Goal: Navigation & Orientation: Find specific page/section

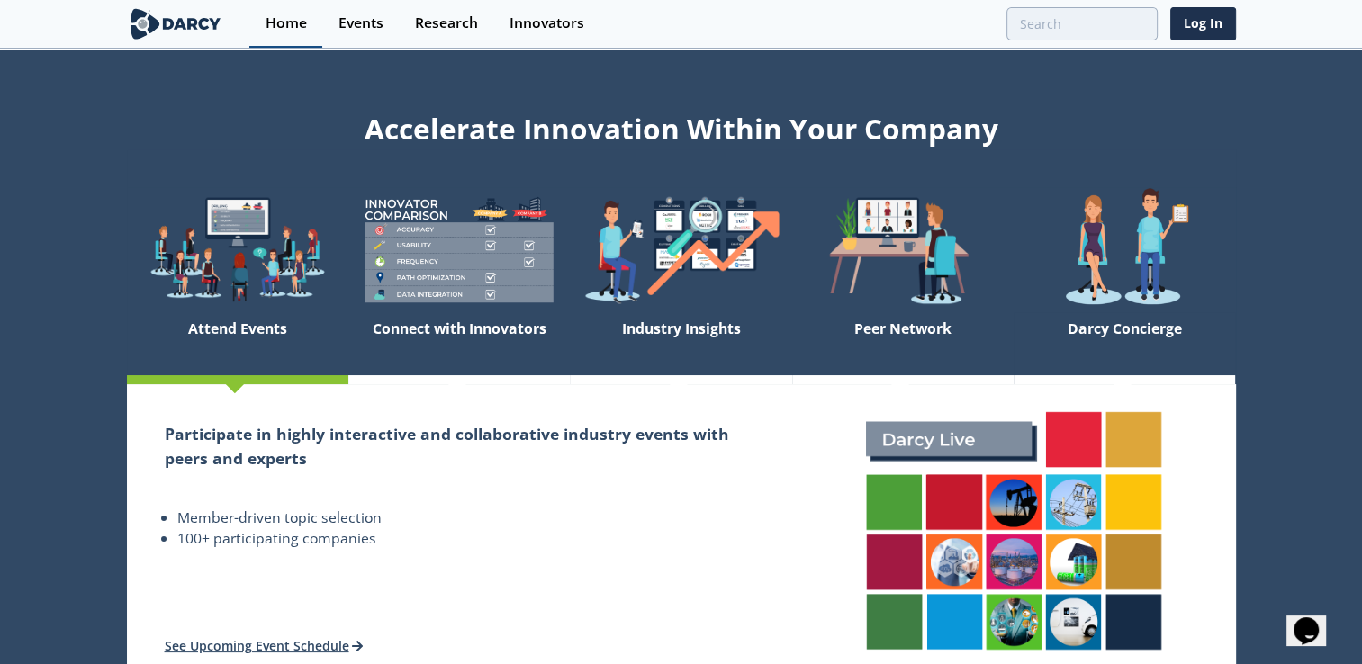
click at [292, 22] on div "Home" at bounding box center [285, 23] width 41 height 14
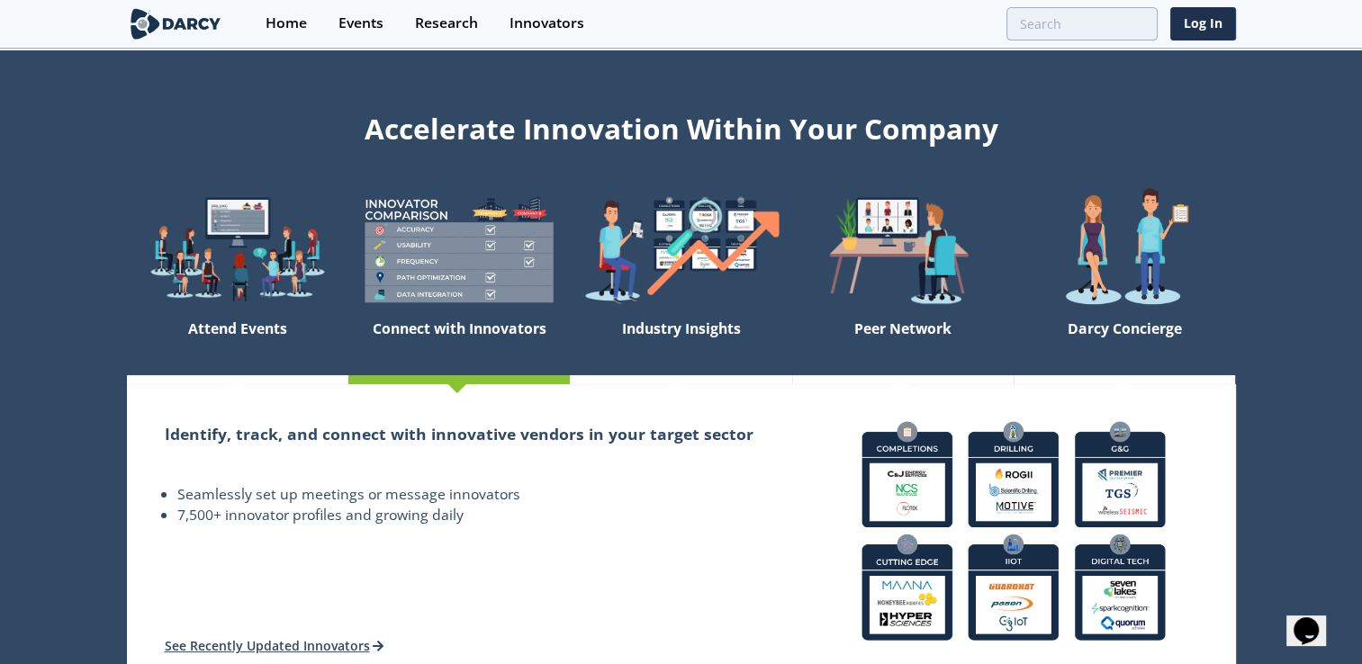
click at [472, 236] on img at bounding box center [458, 249] width 221 height 125
